Goal: Contribute content: Add original content to the website for others to see

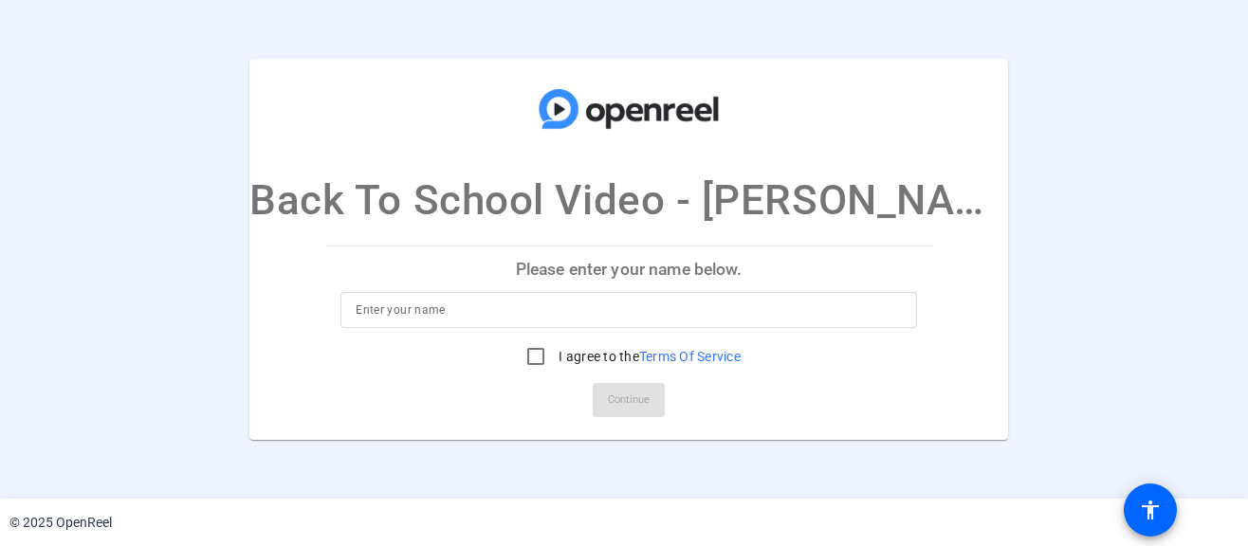
click at [418, 312] on input at bounding box center [629, 310] width 546 height 23
type input "[PERSON_NAME], MSW, PhD"
click at [532, 355] on input "I agree to the Terms Of Service" at bounding box center [536, 357] width 38 height 38
checkbox input "true"
drag, startPoint x: 488, startPoint y: 303, endPoint x: 418, endPoint y: 314, distance: 70.9
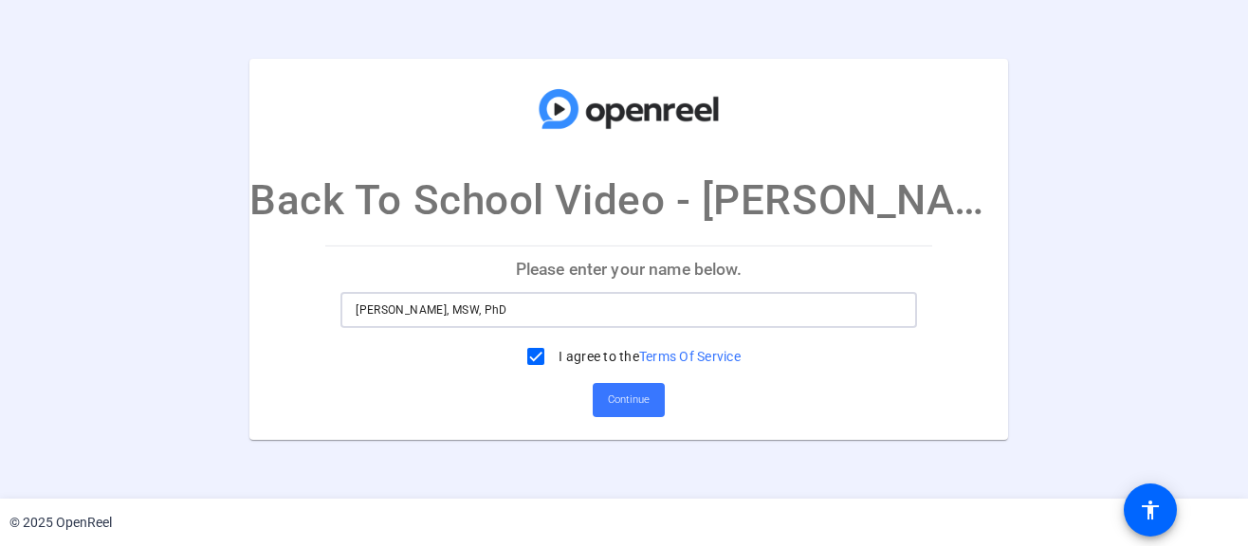
click at [418, 314] on input "[PERSON_NAME], MSW, PhD" at bounding box center [629, 310] width 546 height 23
type input "[PERSON_NAME]"
click at [634, 401] on span "Continue" at bounding box center [629, 400] width 42 height 28
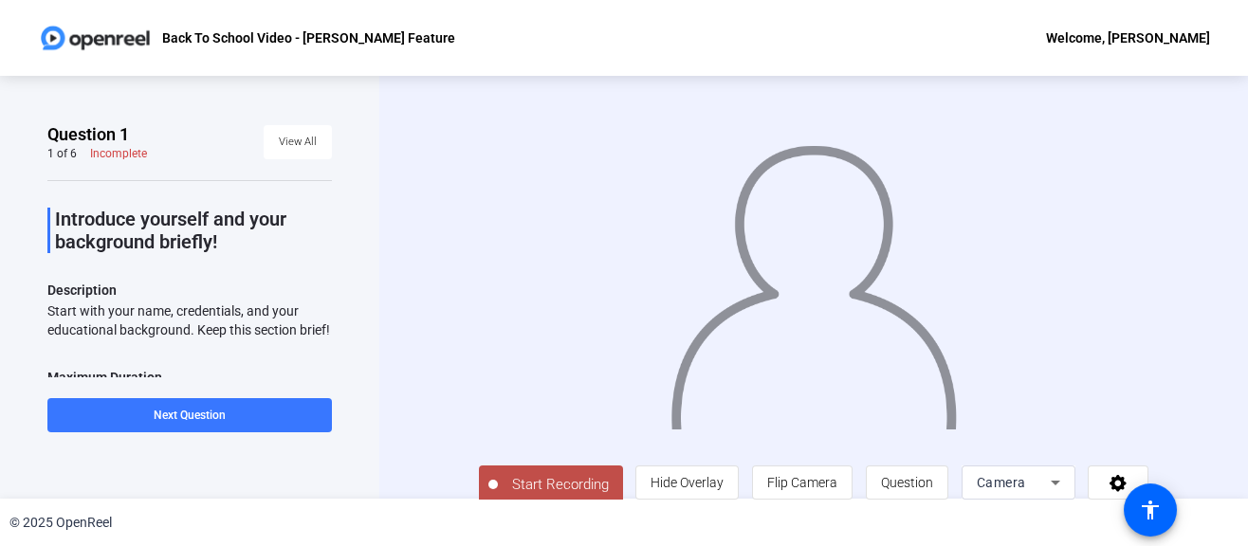
click at [310, 203] on div "Introduce yourself and your background briefly! Description Start with your nam…" at bounding box center [189, 435] width 284 height 510
click at [547, 483] on span "Start Recording" at bounding box center [560, 485] width 125 height 22
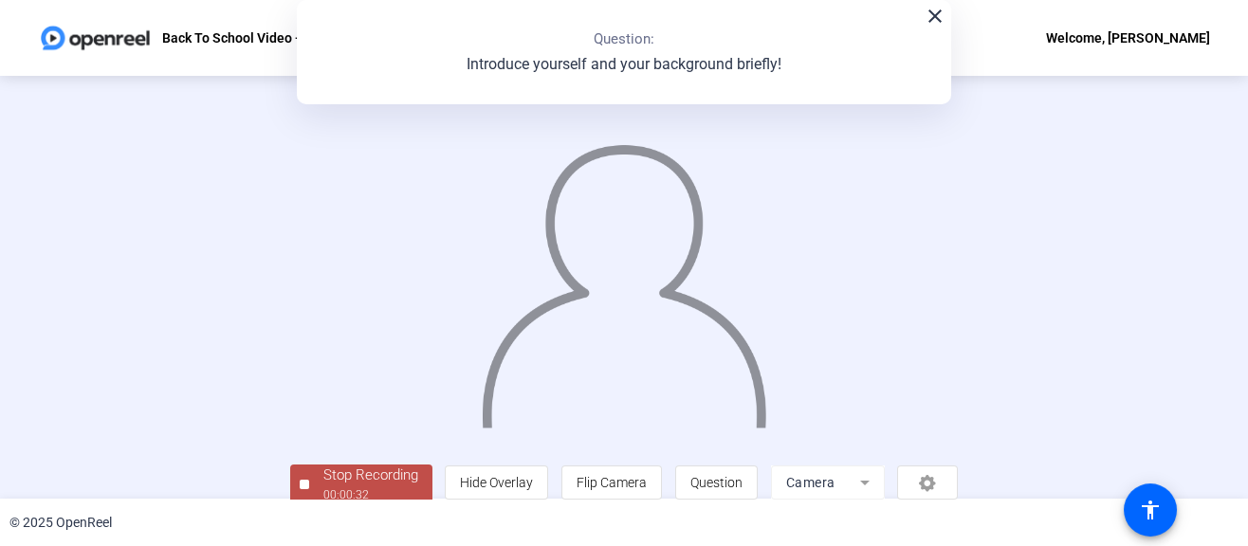
click at [356, 489] on div "00:00:32" at bounding box center [370, 494] width 95 height 17
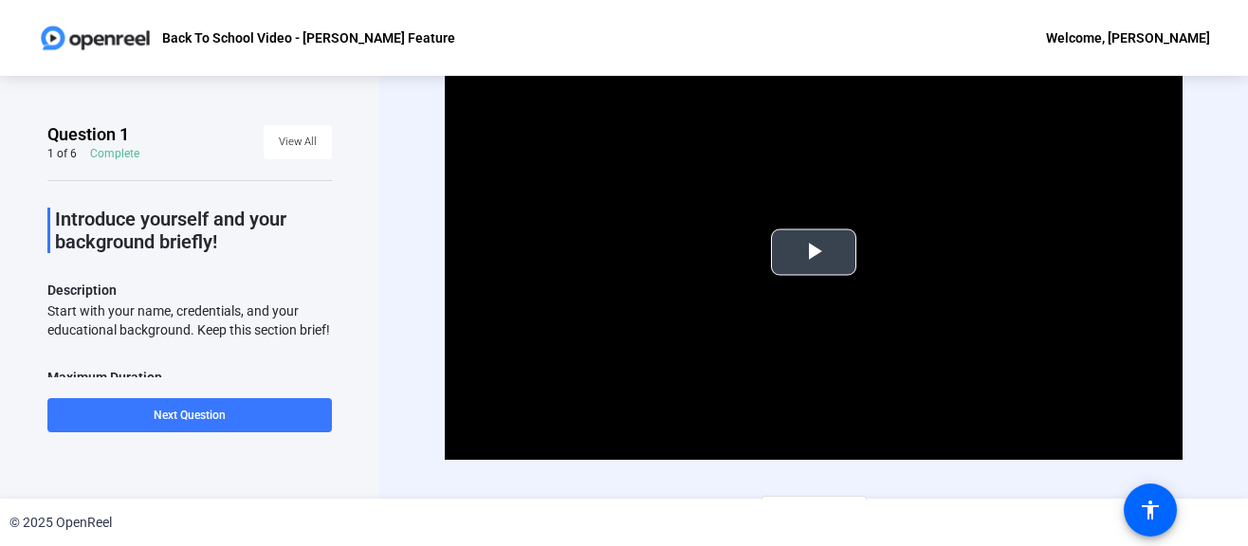
click at [813, 252] on span "Video Player" at bounding box center [813, 252] width 0 height 0
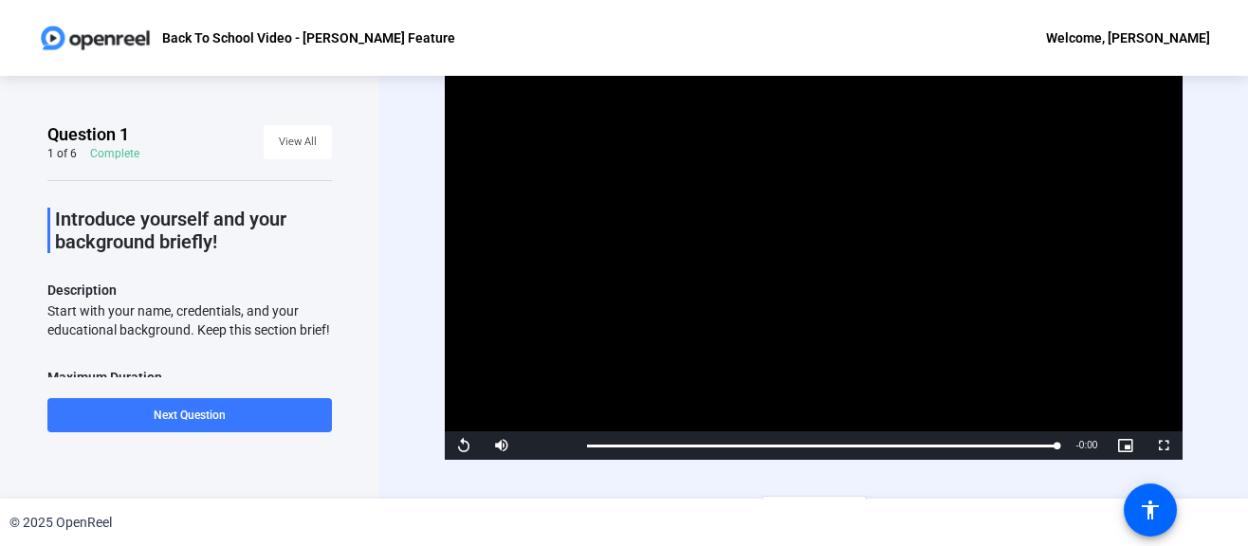
click at [839, 266] on video "Video Player" at bounding box center [814, 252] width 739 height 415
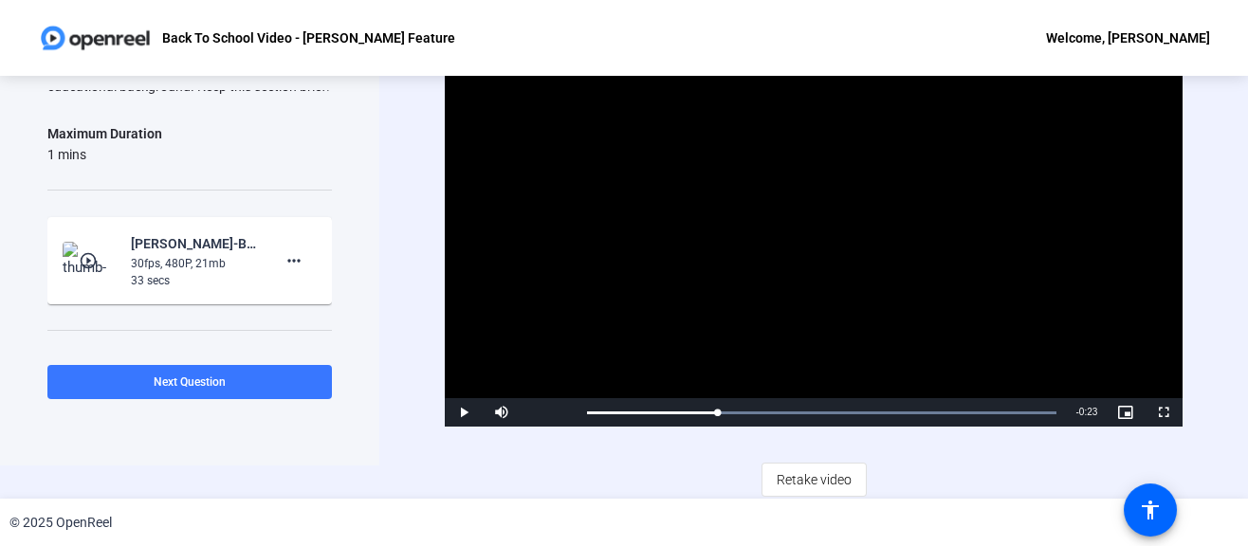
scroll to position [335, 0]
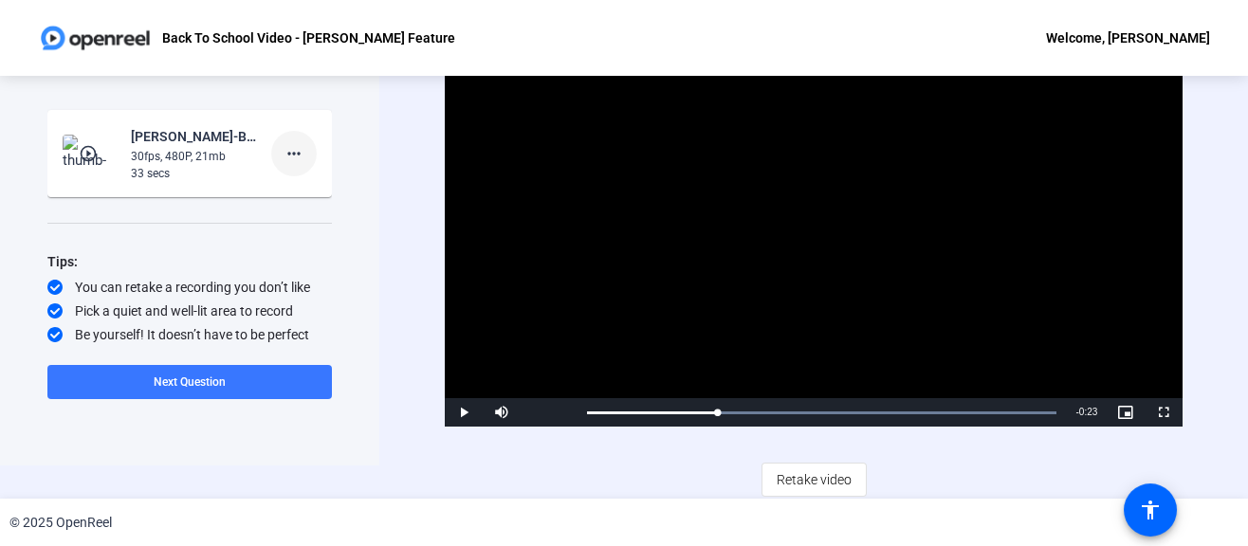
click at [283, 149] on mat-icon "more_horiz" at bounding box center [294, 153] width 23 height 23
click at [293, 189] on span "Delete clip" at bounding box center [314, 192] width 76 height 23
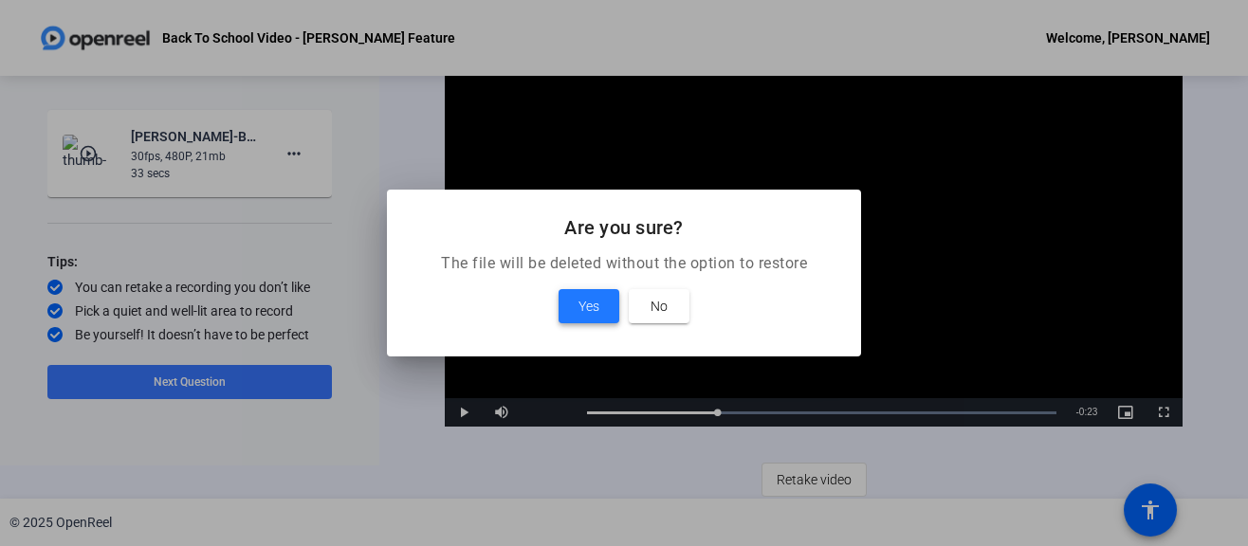
click at [597, 314] on span "Yes" at bounding box center [588, 306] width 21 height 23
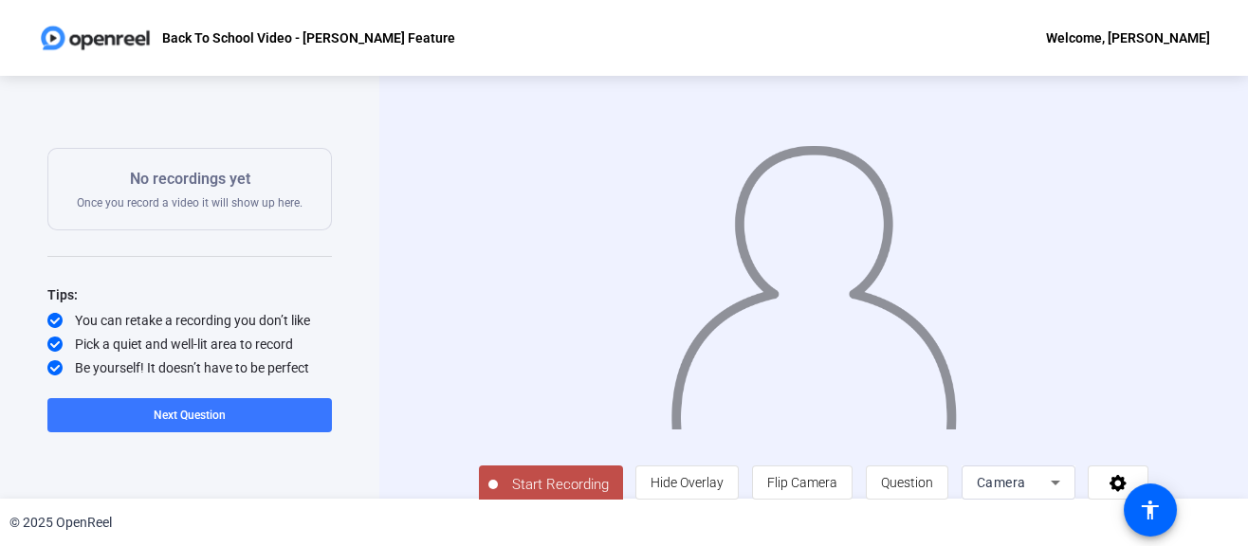
scroll to position [38, 0]
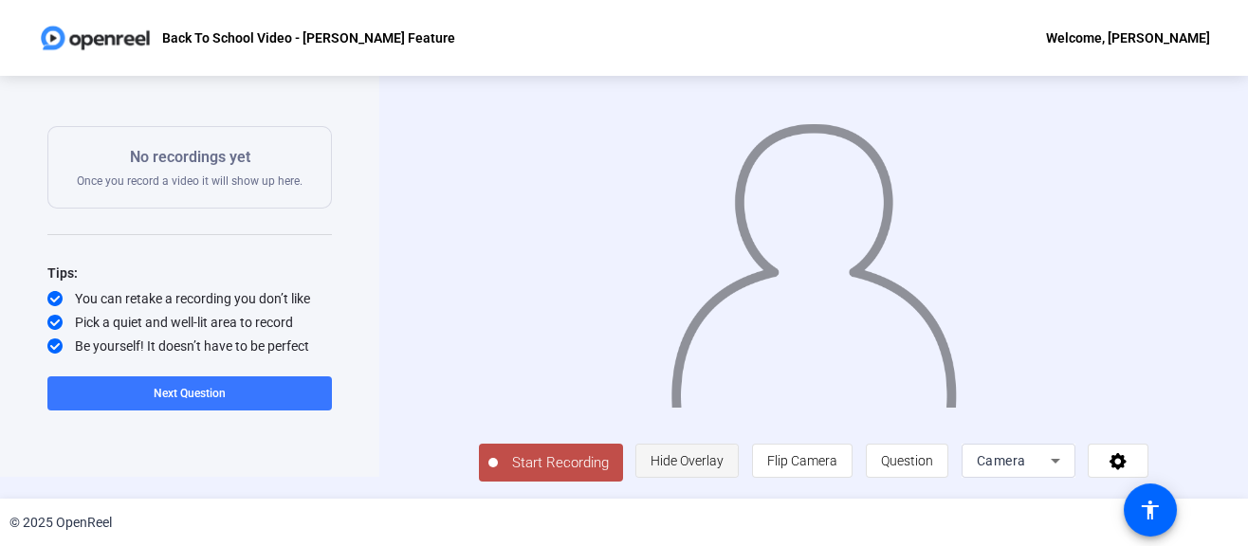
click at [707, 451] on span "Hide Overlay" at bounding box center [686, 461] width 73 height 36
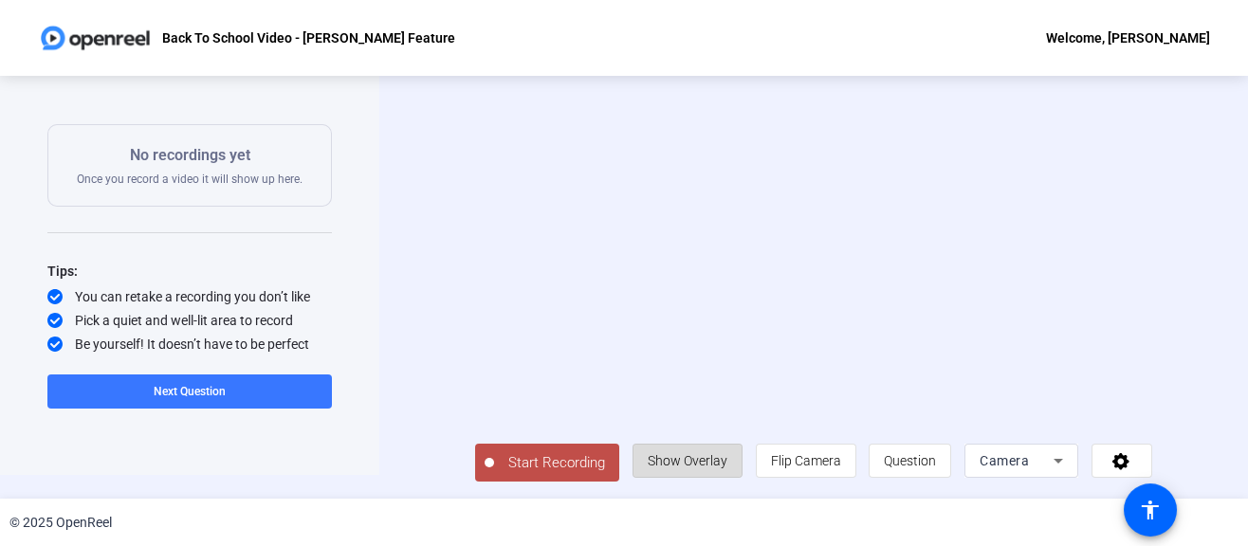
click at [707, 451] on span "Show Overlay" at bounding box center [688, 461] width 80 height 36
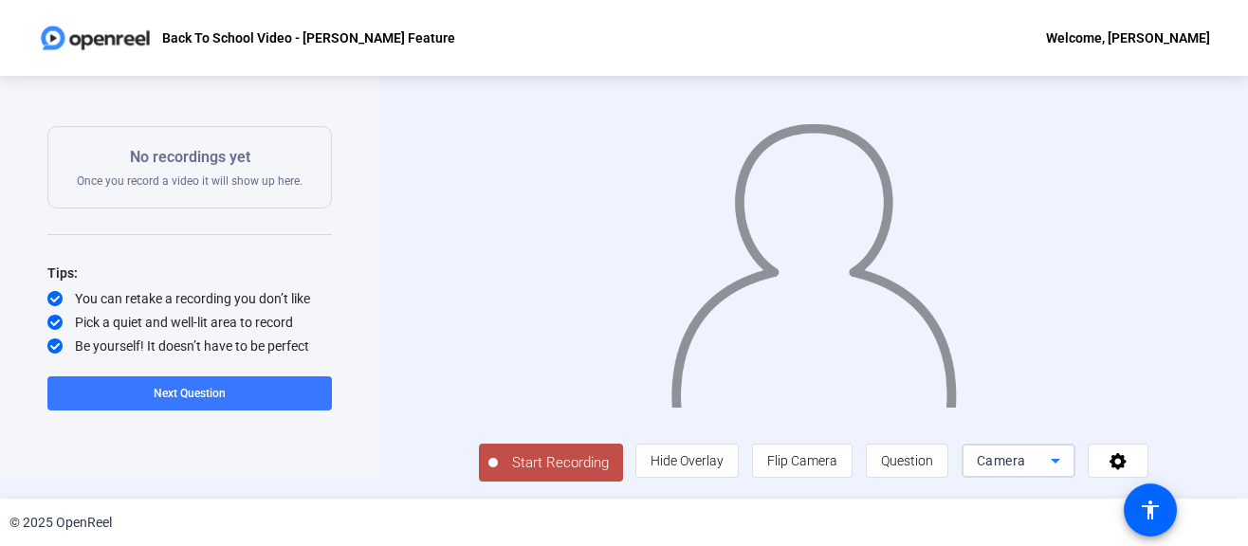
click at [1051, 458] on div "Camera" at bounding box center [1014, 460] width 74 height 23
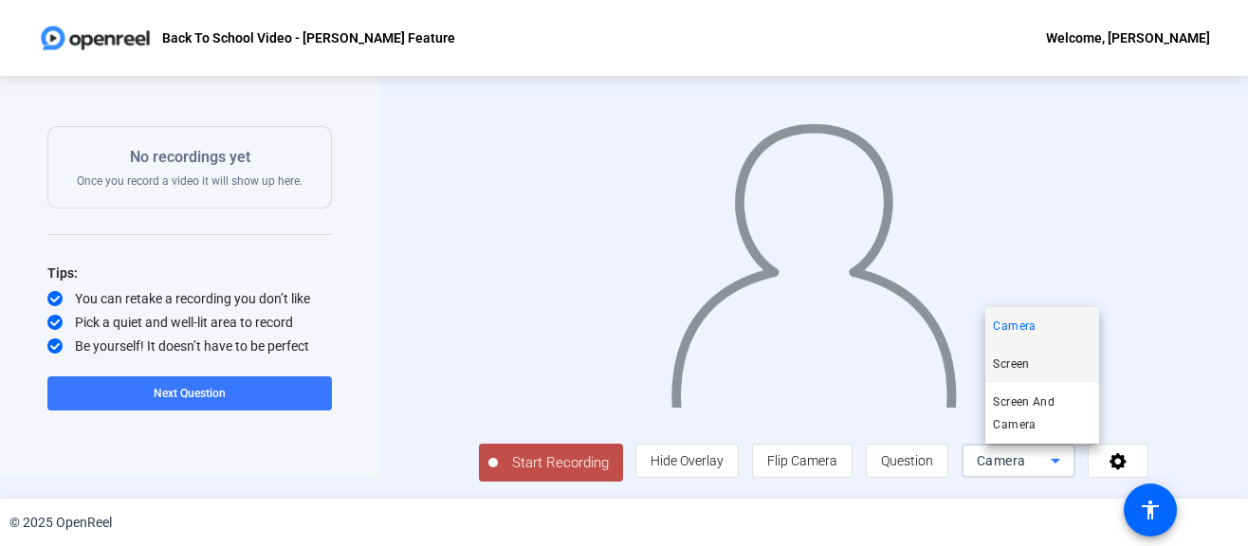
click at [1028, 367] on span "Screen" at bounding box center [1011, 364] width 36 height 23
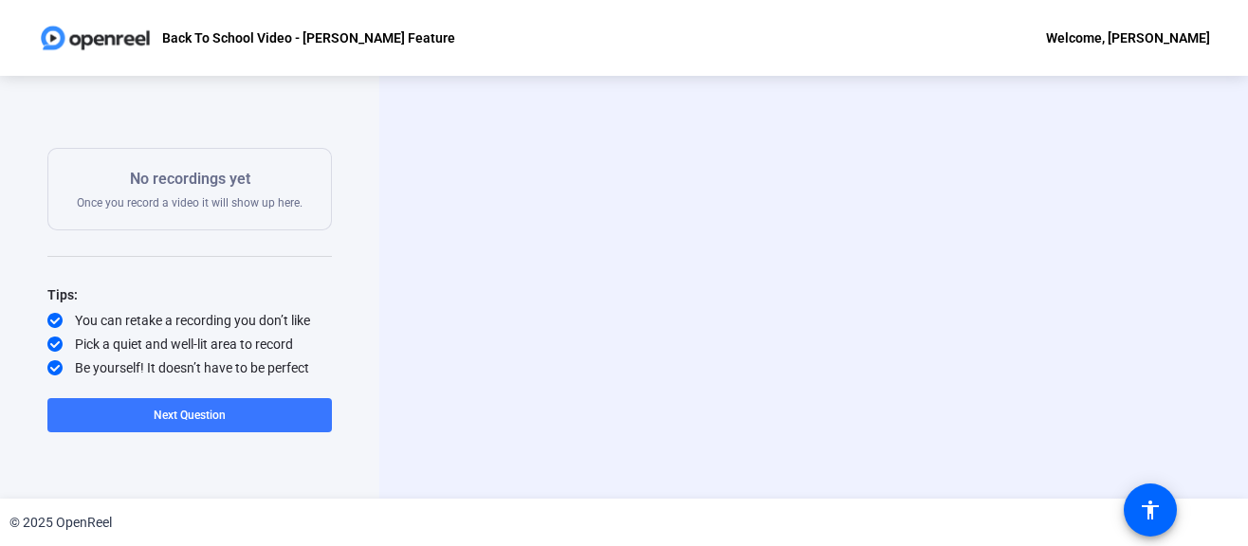
scroll to position [0, 0]
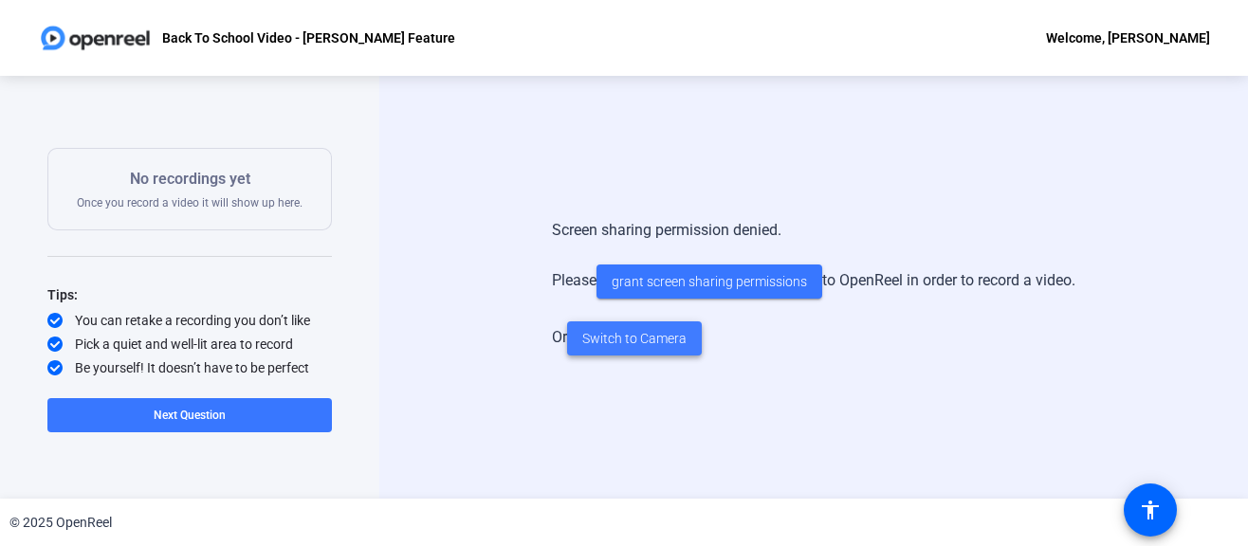
click at [638, 343] on span "Switch to Camera" at bounding box center [634, 339] width 104 height 20
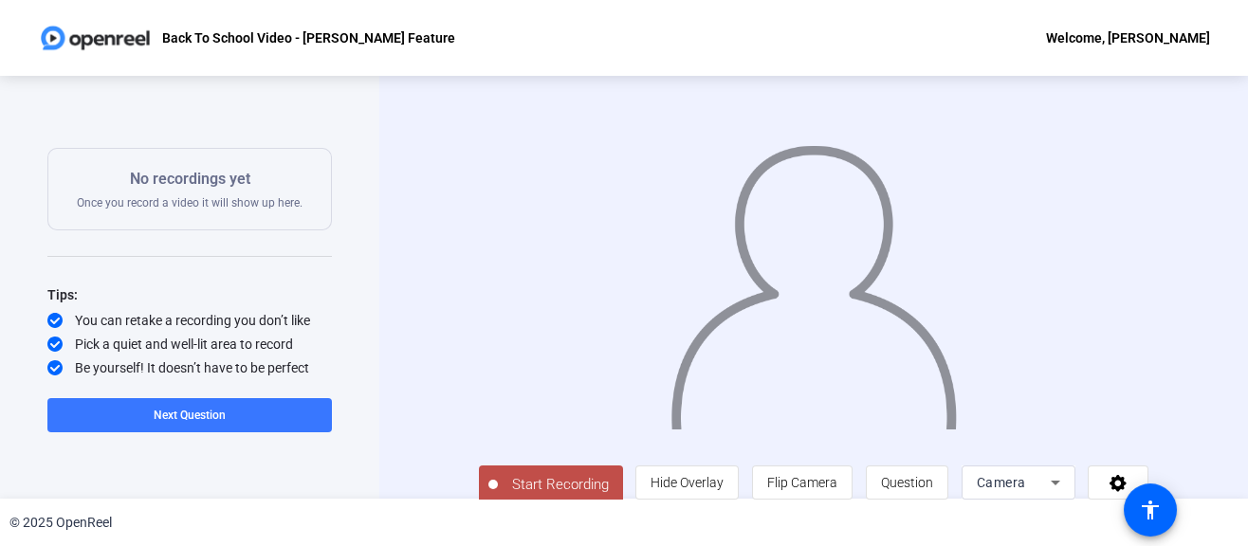
scroll to position [38, 0]
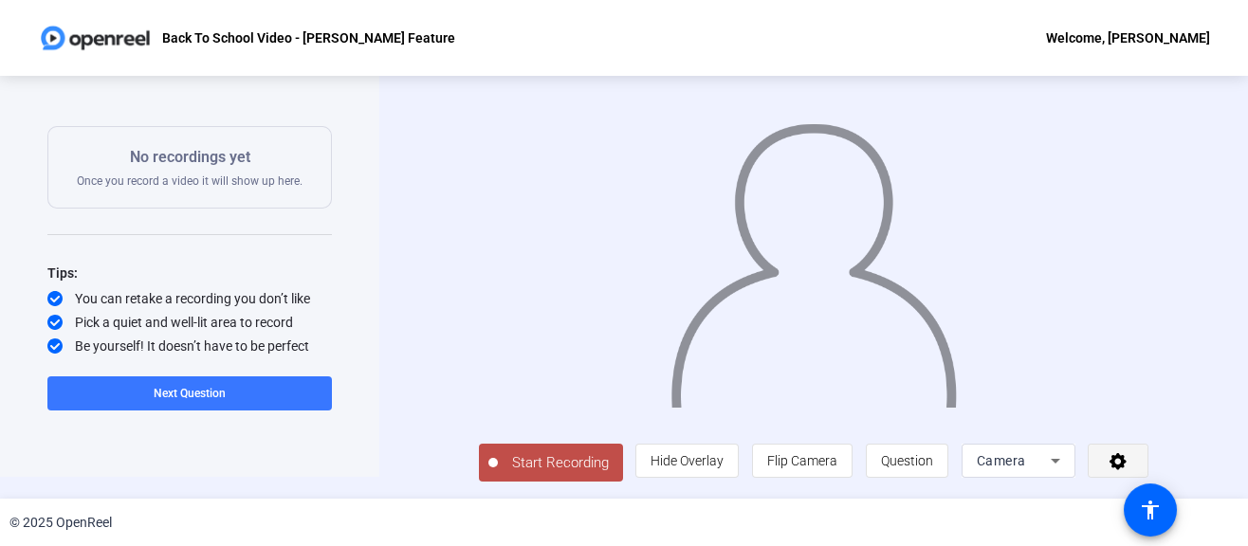
click at [1129, 460] on icon at bounding box center [1118, 460] width 22 height 19
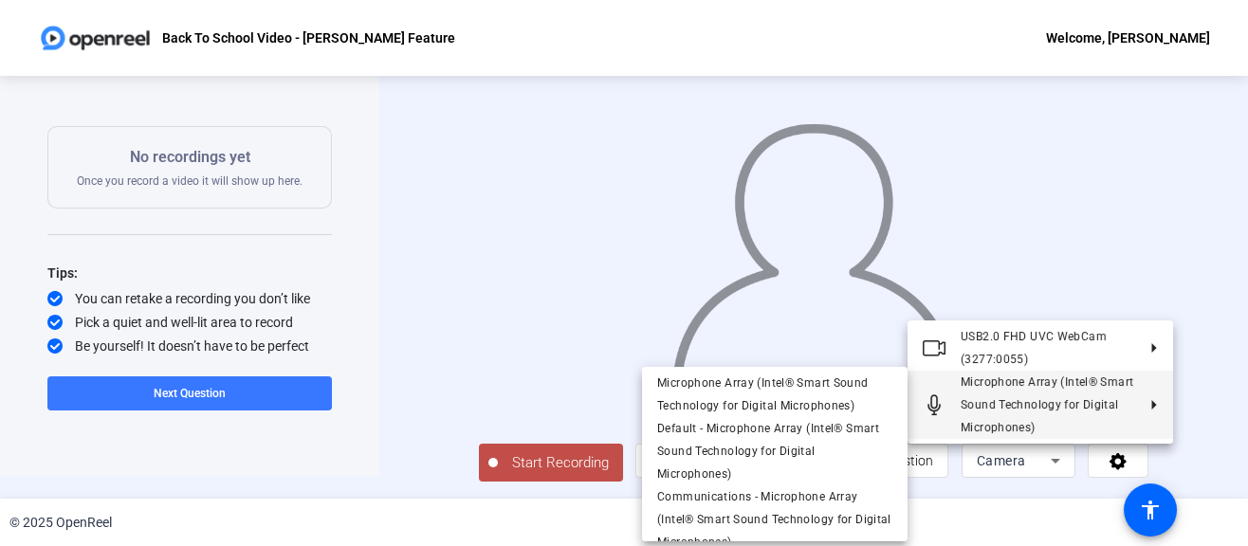
click at [1215, 321] on div at bounding box center [624, 273] width 1248 height 546
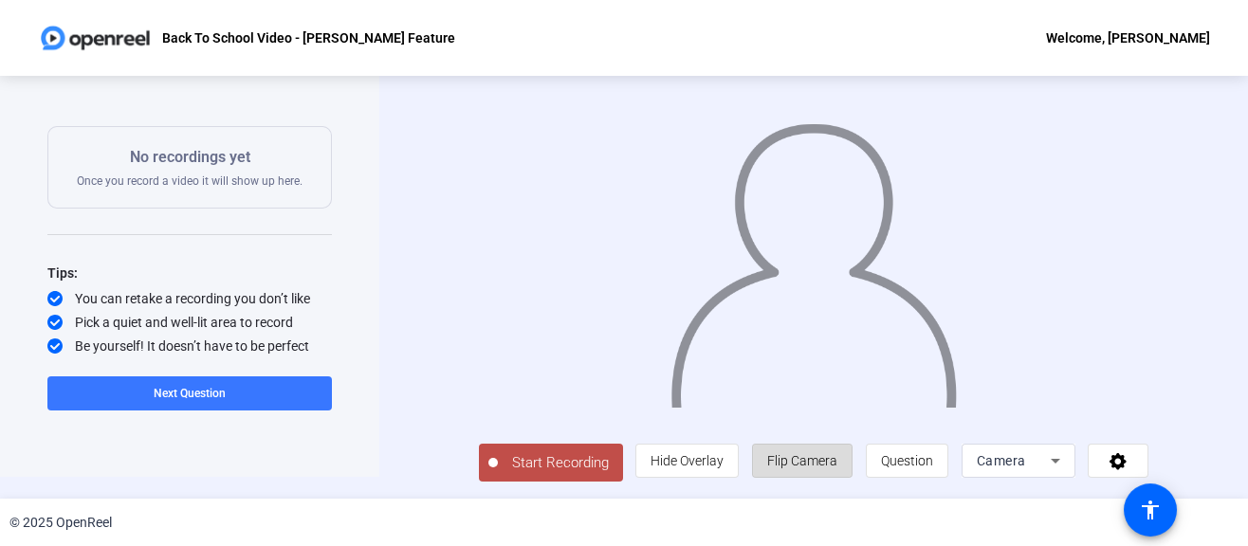
click at [822, 466] on span "Flip Camera" at bounding box center [802, 460] width 70 height 15
